Goal: Information Seeking & Learning: Learn about a topic

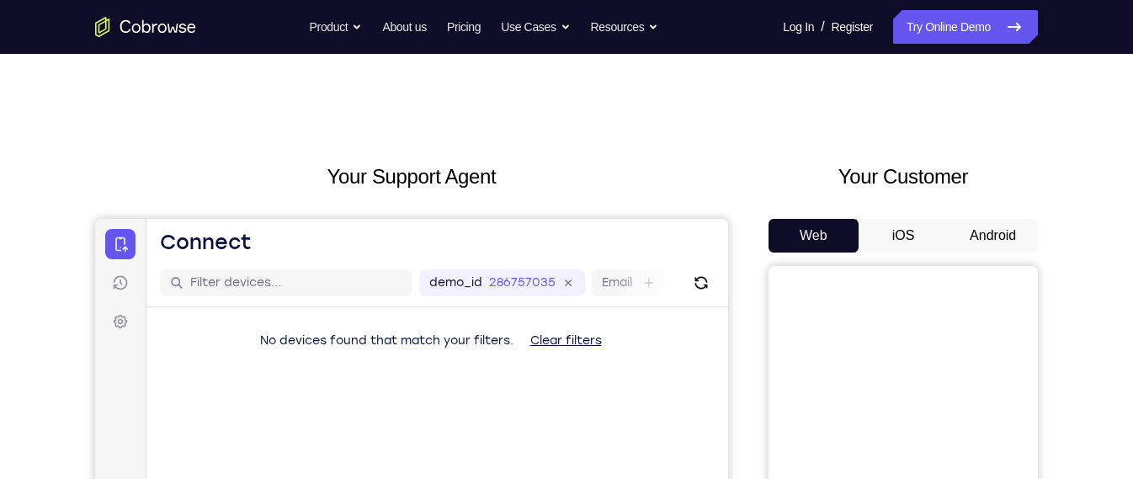
click at [1003, 252] on button "Android" at bounding box center [993, 236] width 90 height 34
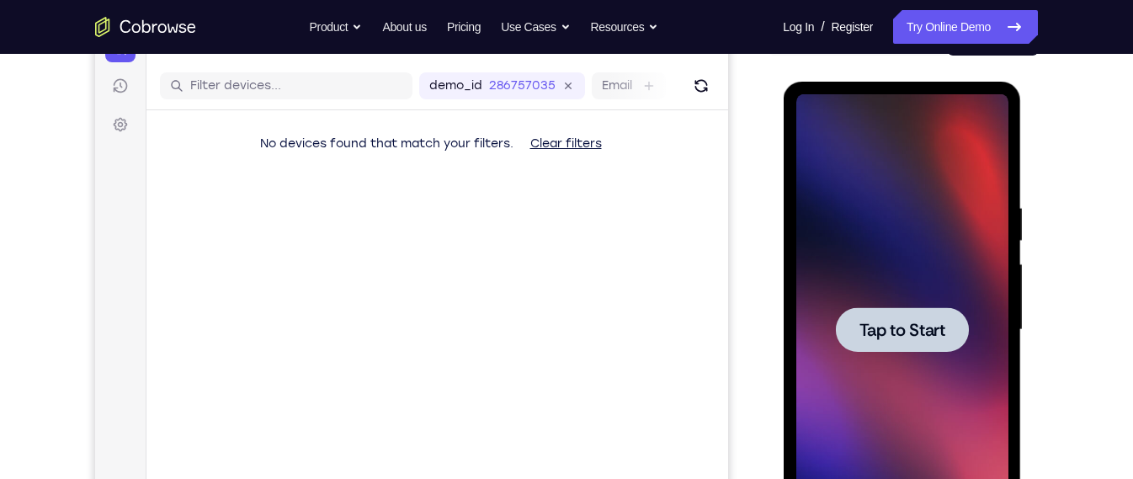
click at [1040, 418] on div "Your Support Agent Your Customer Web iOS Android Next Steps We’d be happy to gi…" at bounding box center [566, 412] width 1077 height 1110
click at [918, 353] on div at bounding box center [901, 329] width 212 height 471
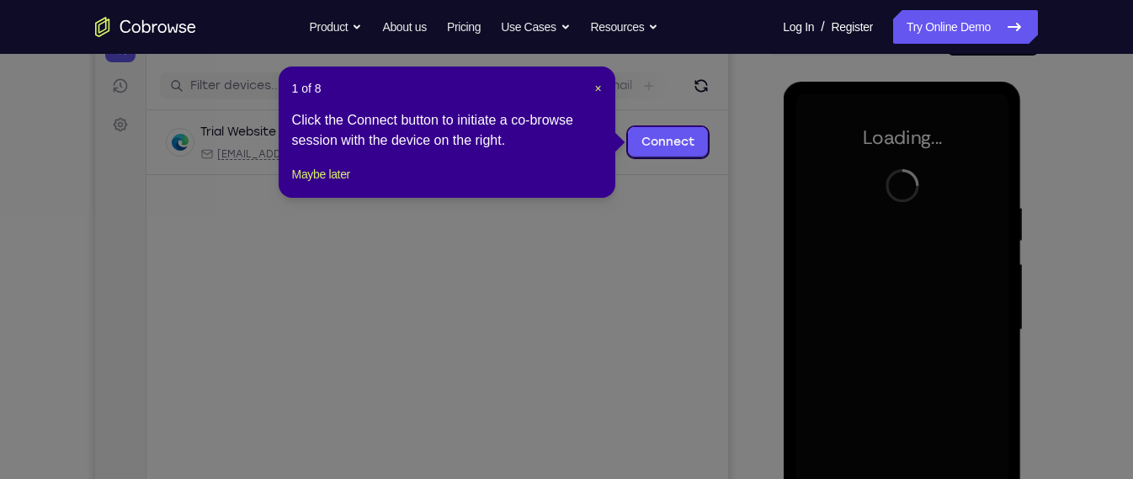
click at [918, 353] on div at bounding box center [901, 329] width 212 height 471
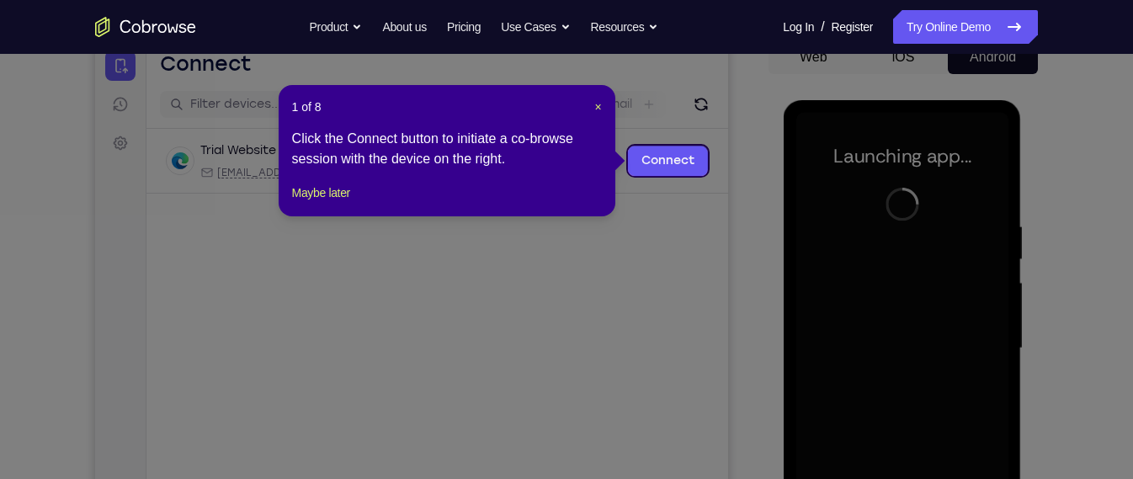
scroll to position [178, 0]
click at [602, 105] on div "1 of 8 × Click the Connect button to initiate a co-browse session with the devi…" at bounding box center [447, 151] width 337 height 131
click at [594, 104] on span "×" at bounding box center [597, 107] width 7 height 13
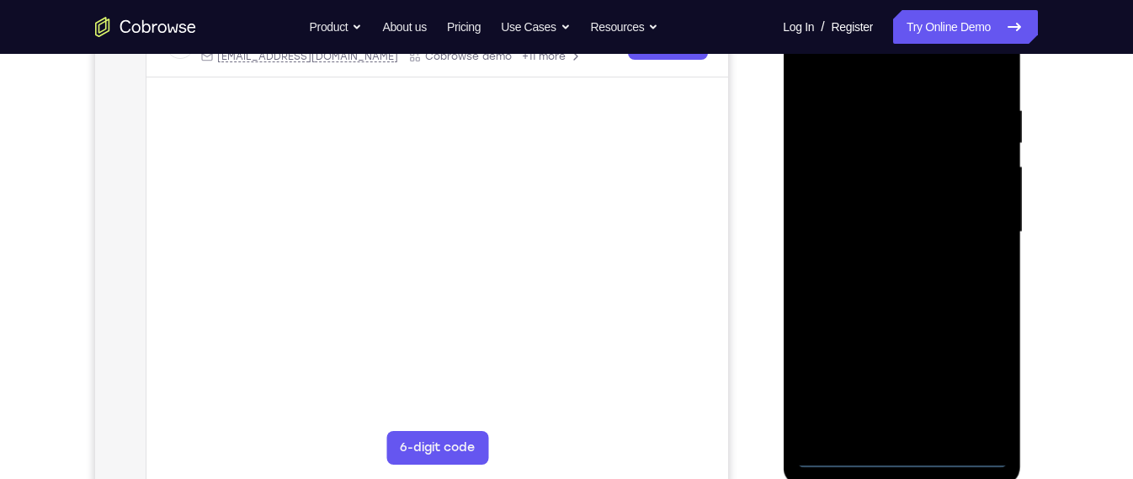
scroll to position [297, 0]
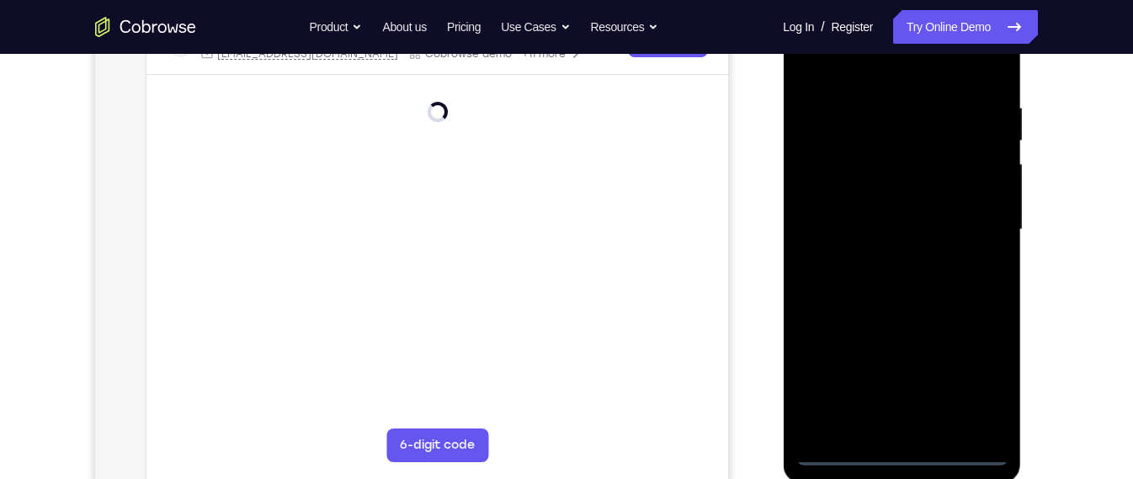
click at [899, 459] on div at bounding box center [901, 229] width 212 height 471
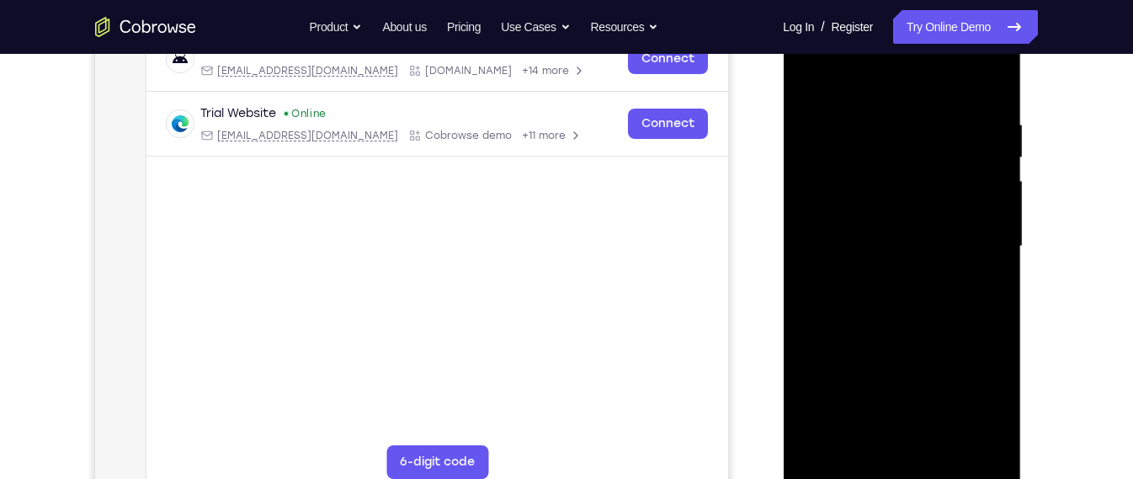
scroll to position [279, 0]
click at [971, 402] on div at bounding box center [901, 247] width 212 height 471
click at [919, 85] on div at bounding box center [901, 247] width 212 height 471
click at [976, 249] on div at bounding box center [901, 247] width 212 height 471
click at [884, 277] on div at bounding box center [901, 247] width 212 height 471
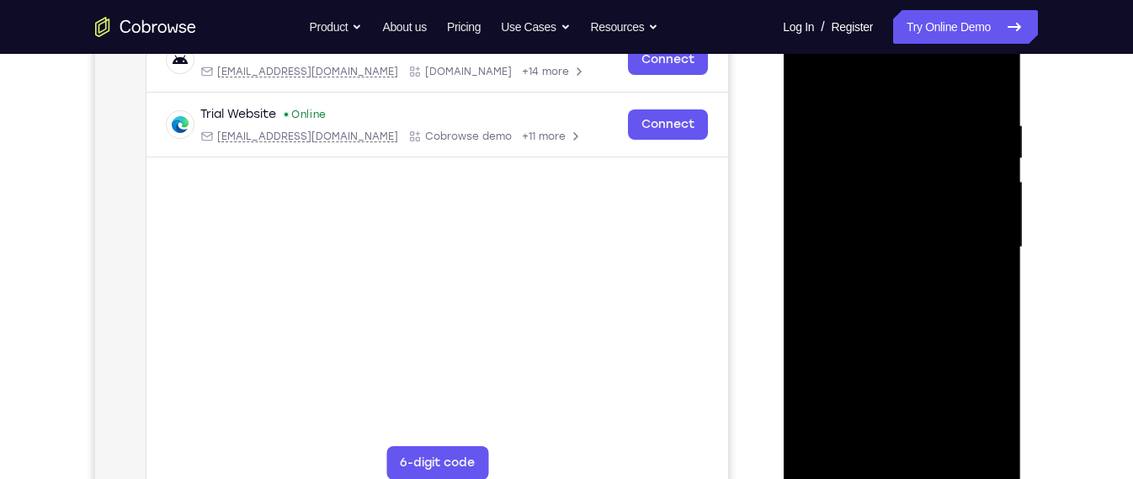
click at [918, 242] on div at bounding box center [901, 247] width 212 height 471
drag, startPoint x: 880, startPoint y: 91, endPoint x: 913, endPoint y: 49, distance: 53.9
click at [913, 49] on div at bounding box center [901, 247] width 212 height 471
click at [961, 321] on div at bounding box center [901, 247] width 212 height 471
click at [990, 311] on div at bounding box center [901, 247] width 212 height 471
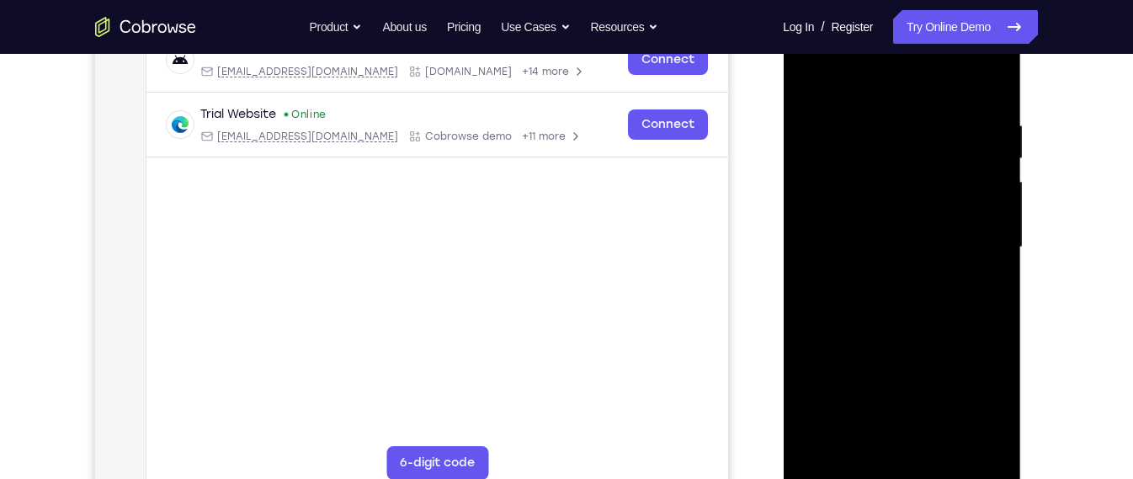
click at [990, 311] on div at bounding box center [901, 247] width 212 height 471
drag, startPoint x: 990, startPoint y: 311, endPoint x: 982, endPoint y: 232, distance: 79.5
click at [982, 232] on div at bounding box center [901, 247] width 212 height 471
click at [997, 326] on div at bounding box center [901, 247] width 212 height 471
click at [997, 248] on div at bounding box center [901, 247] width 212 height 471
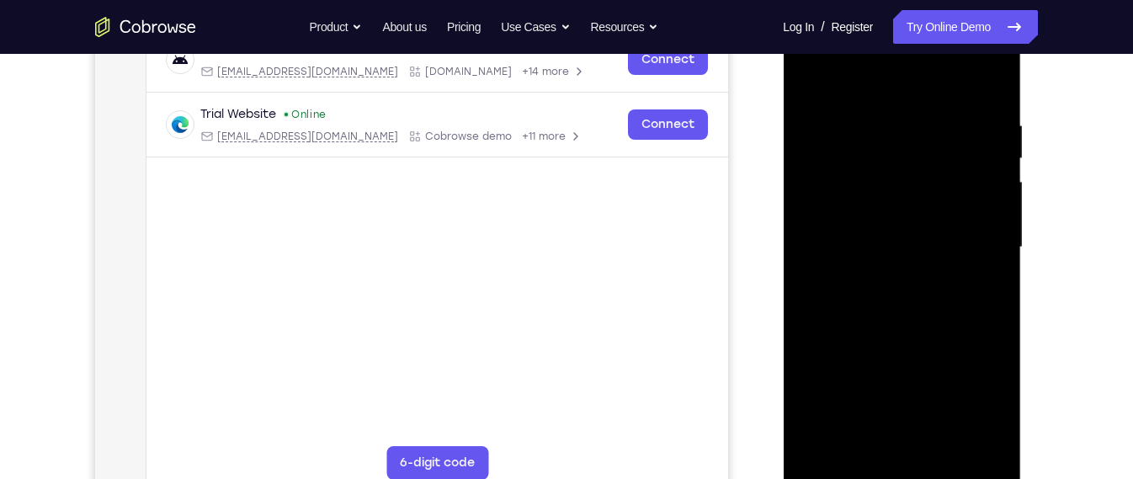
click at [997, 248] on div at bounding box center [901, 247] width 212 height 471
click at [942, 294] on div at bounding box center [901, 247] width 212 height 471
click at [991, 245] on div at bounding box center [901, 247] width 212 height 471
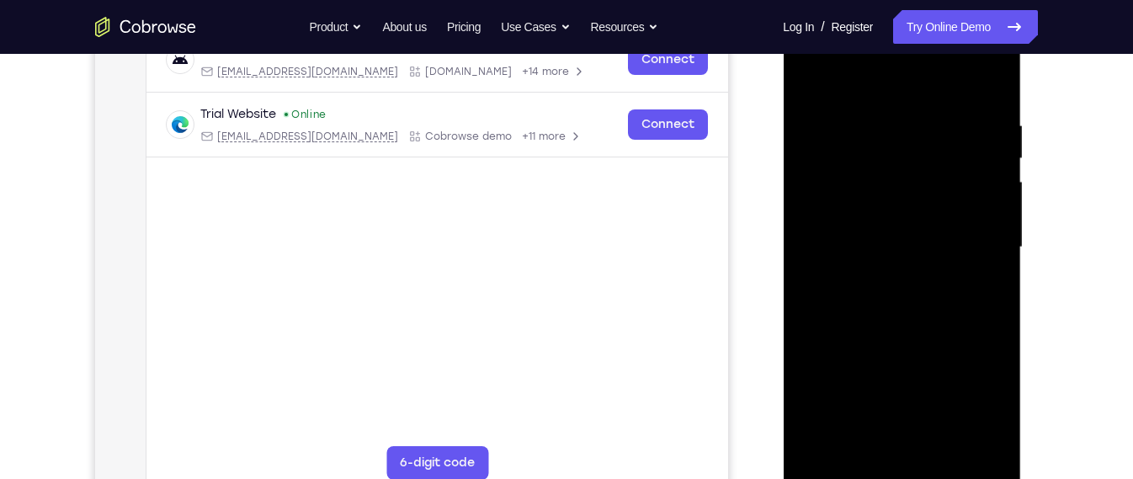
click at [805, 401] on div at bounding box center [901, 247] width 212 height 471
drag, startPoint x: 971, startPoint y: 235, endPoint x: 942, endPoint y: 375, distance: 142.6
click at [942, 375] on div at bounding box center [901, 247] width 212 height 471
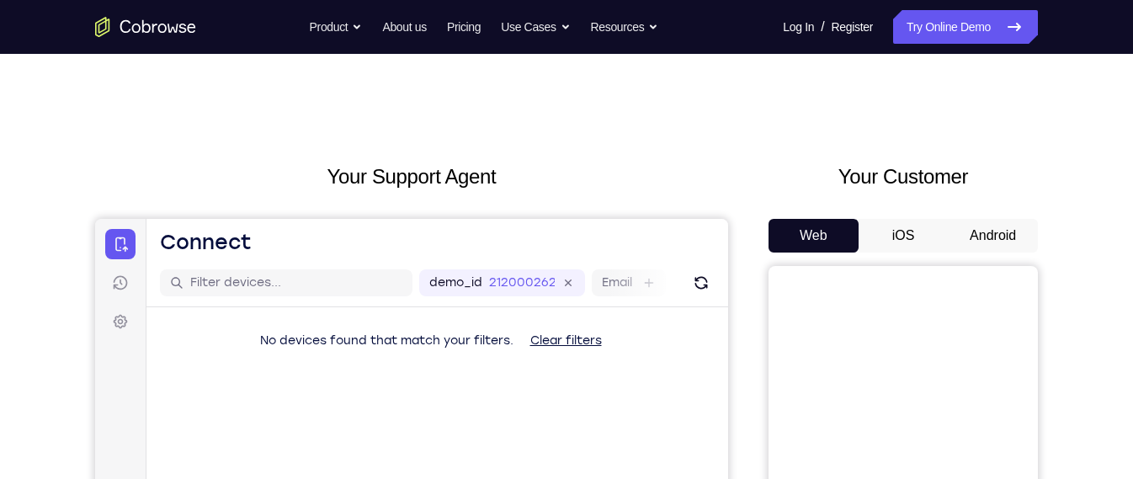
click at [981, 243] on button "Android" at bounding box center [993, 236] width 90 height 34
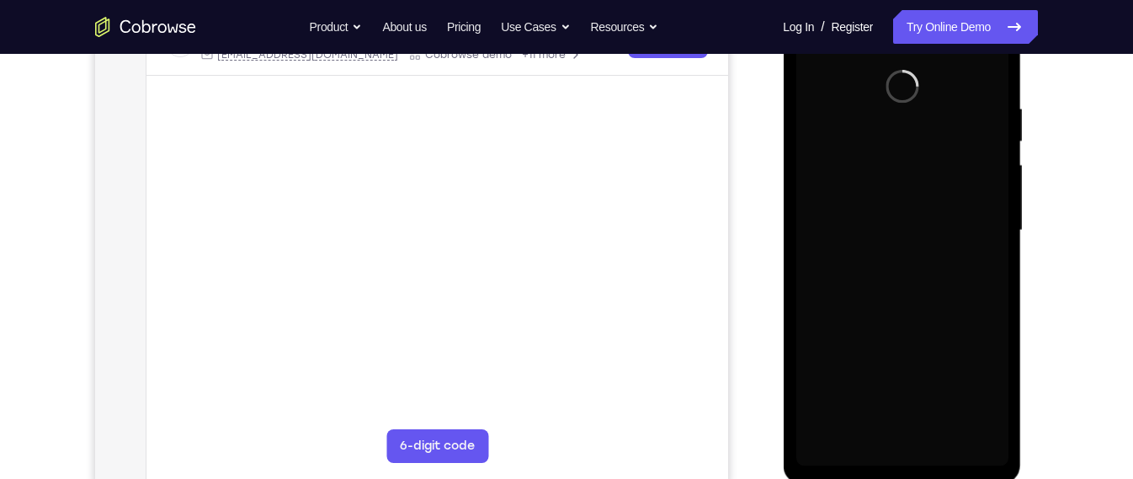
scroll to position [297, 0]
click at [805, 303] on div at bounding box center [901, 229] width 212 height 471
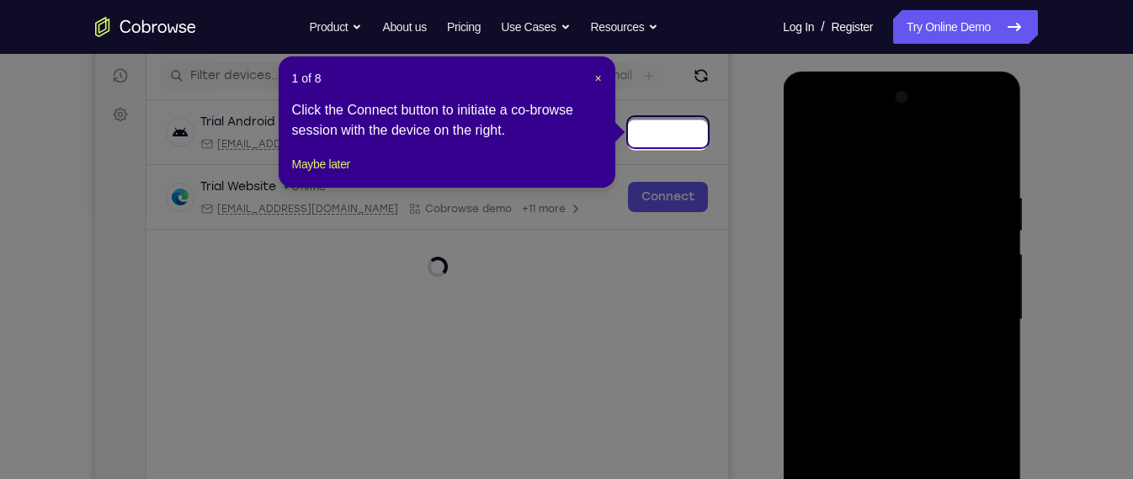
scroll to position [199, 0]
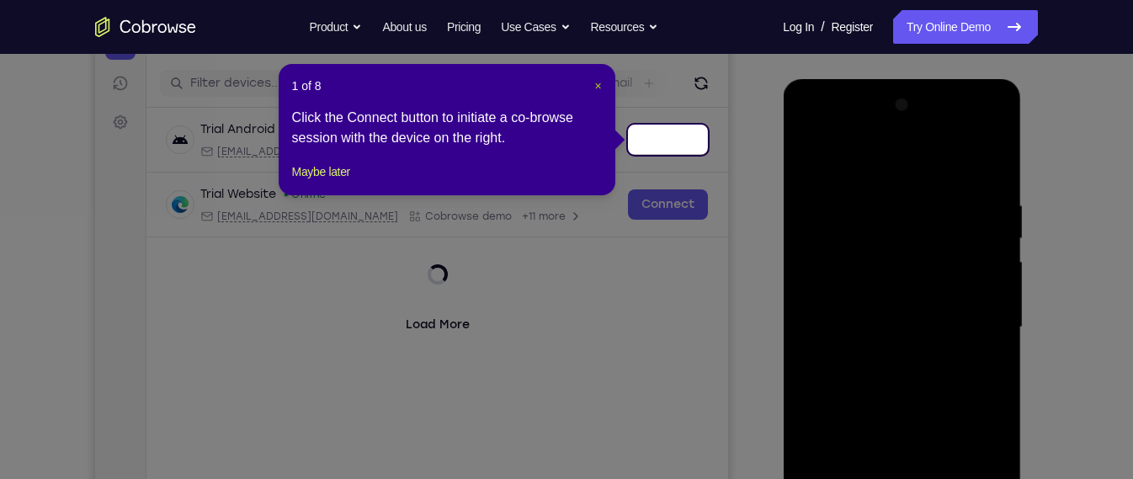
click at [597, 84] on span "×" at bounding box center [597, 85] width 7 height 13
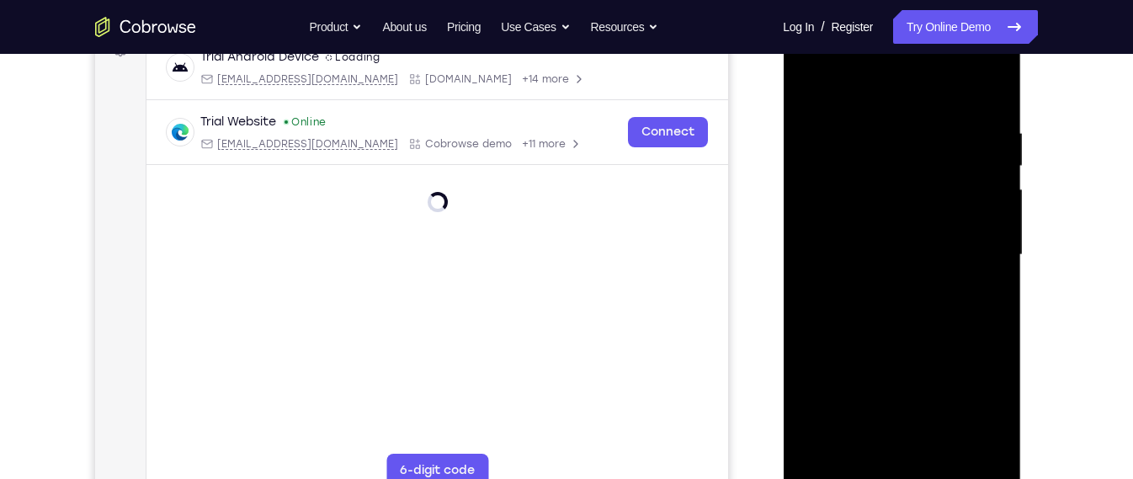
scroll to position [284, 0]
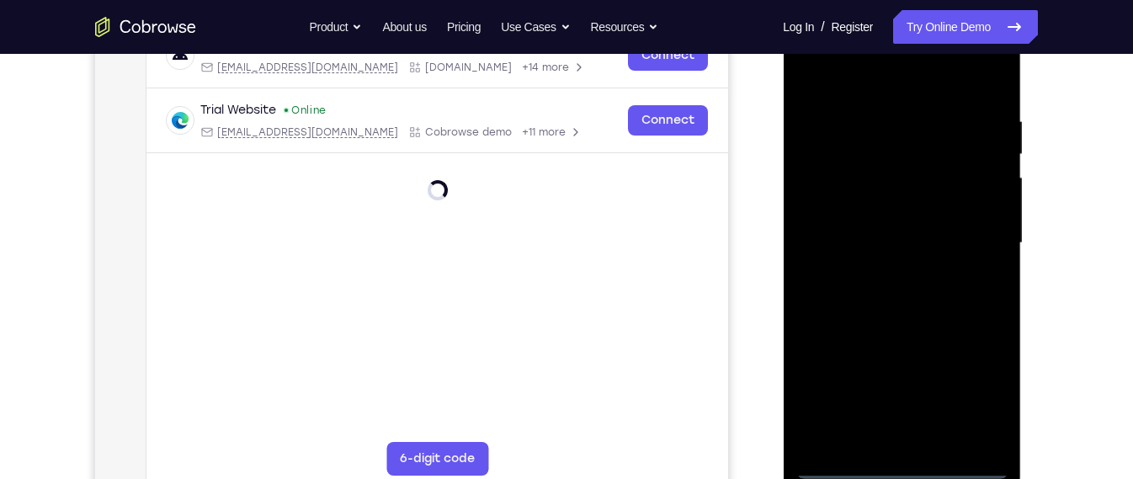
click at [906, 465] on div at bounding box center [901, 243] width 212 height 471
click at [974, 392] on div at bounding box center [901, 243] width 212 height 471
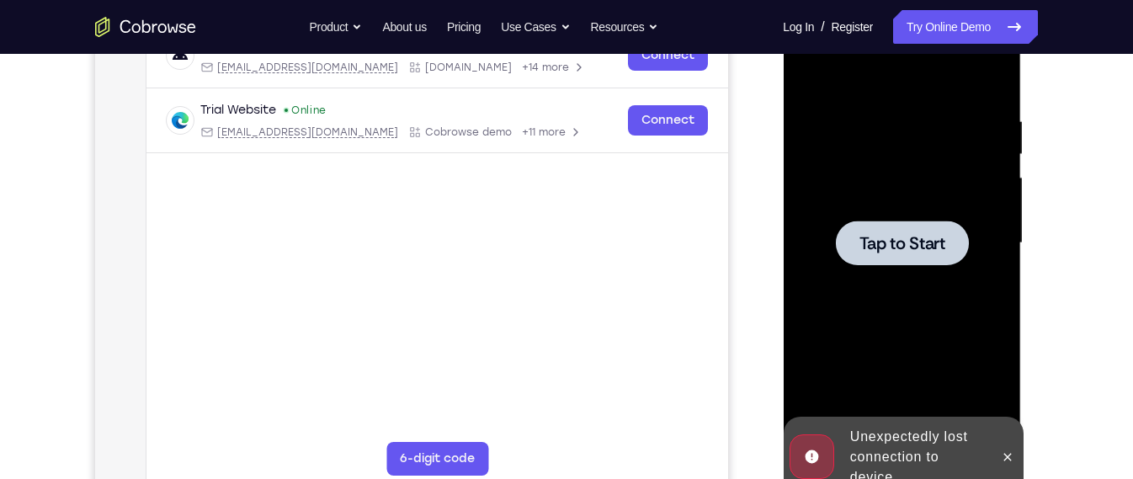
click at [934, 309] on div at bounding box center [901, 243] width 212 height 471
